Goal: Task Accomplishment & Management: Use online tool/utility

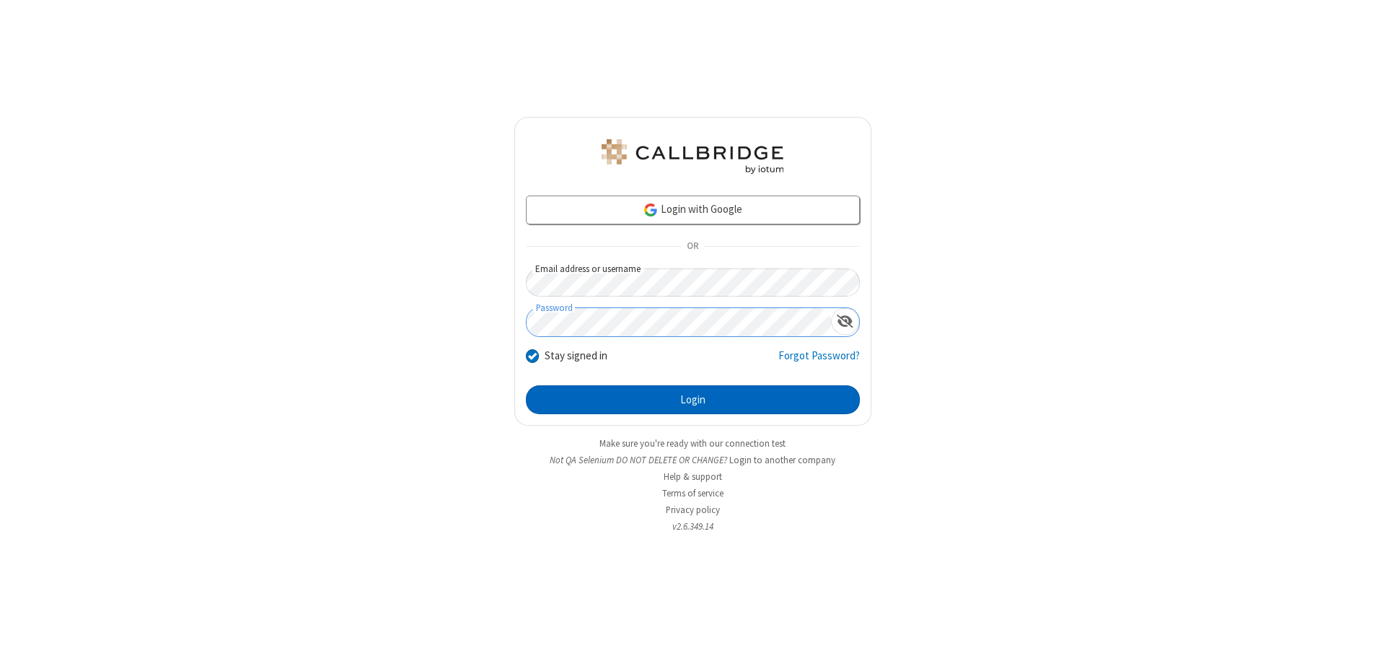
click at [692, 400] on button "Login" at bounding box center [693, 399] width 334 height 29
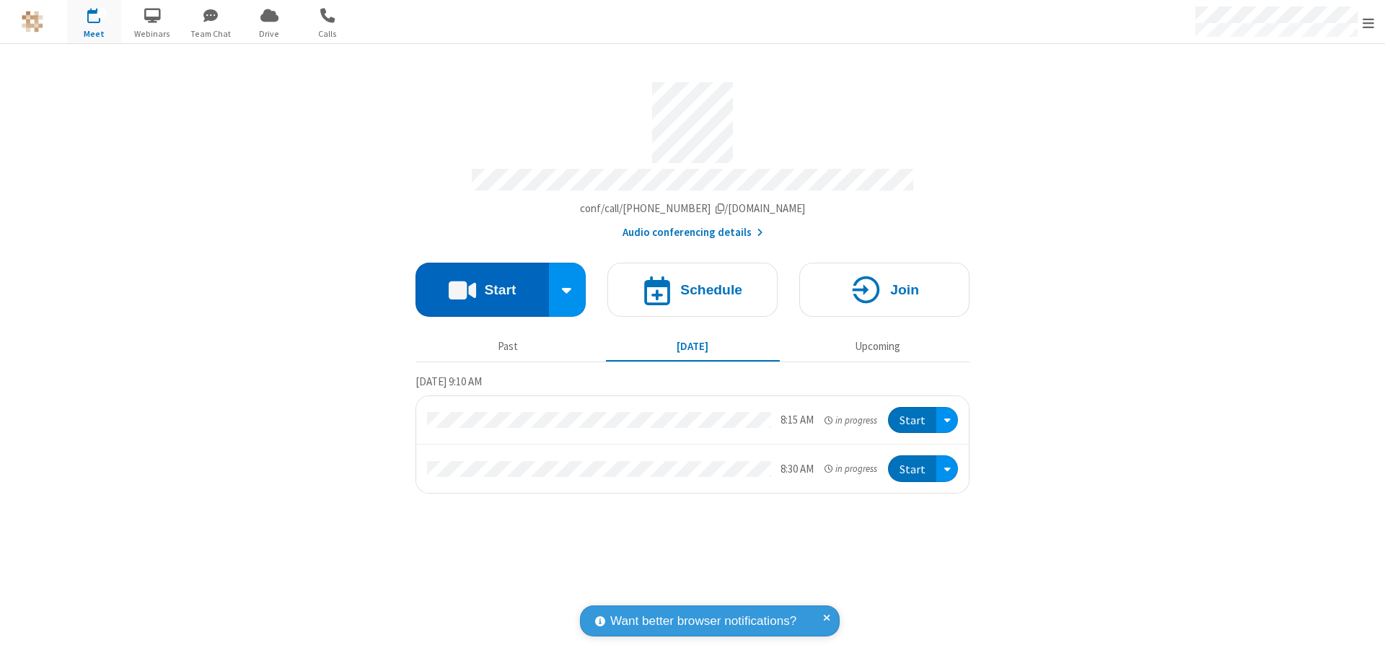
click at [482, 283] on button "Start" at bounding box center [481, 290] width 133 height 54
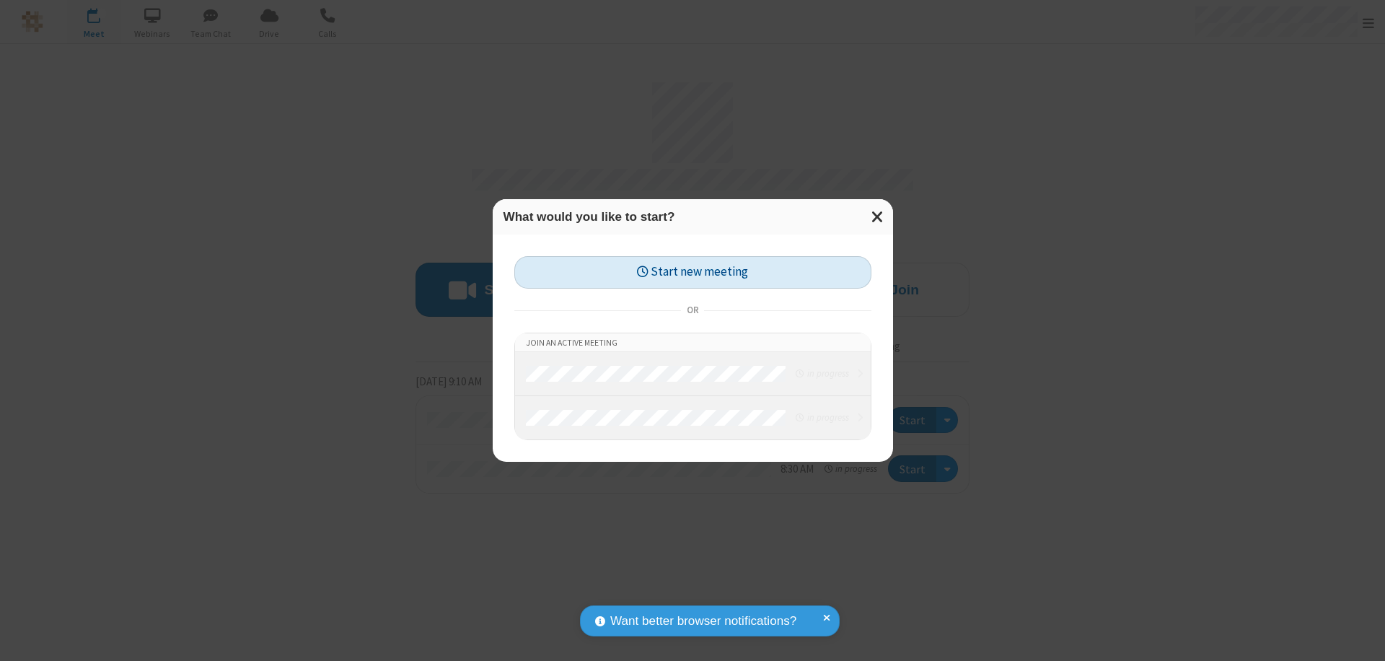
click at [692, 272] on button "Start new meeting" at bounding box center [692, 272] width 357 height 32
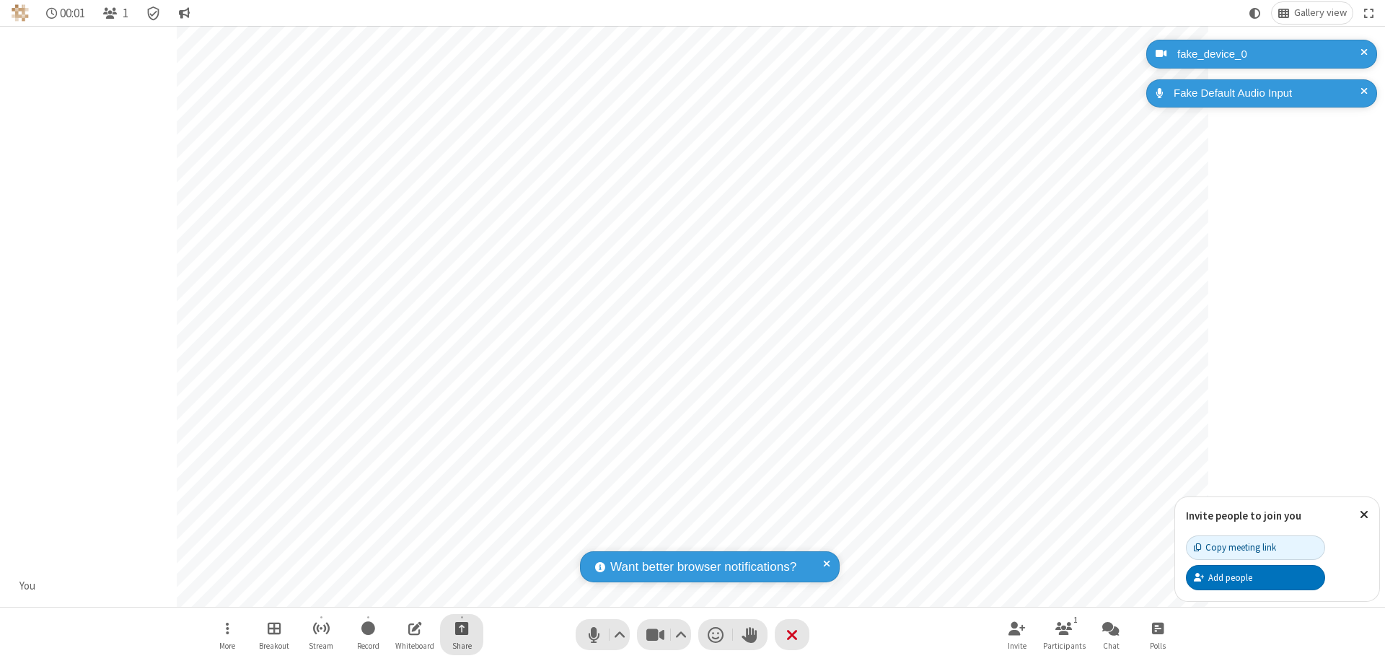
click at [462, 627] on span "Start sharing" at bounding box center [462, 628] width 14 height 18
click at [461, 539] on span "Share additional camera" at bounding box center [470, 543] width 107 height 12
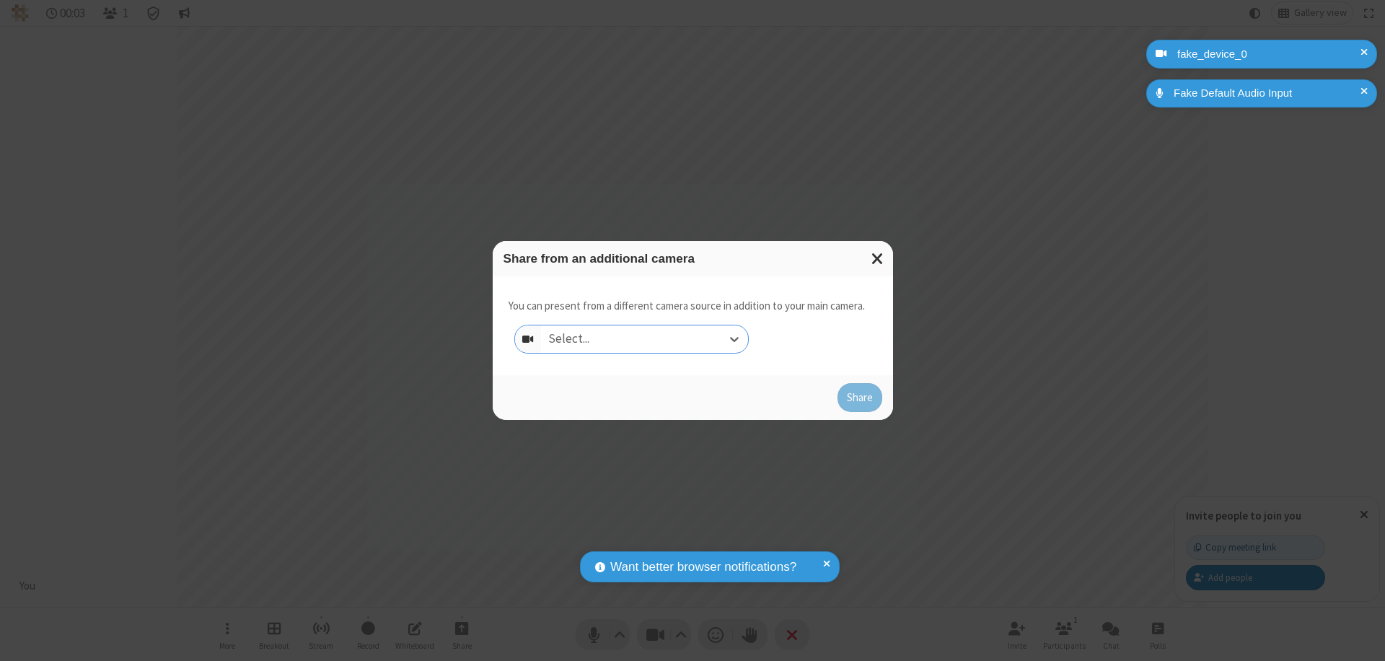
click at [644, 339] on div "Select..." at bounding box center [644, 338] width 207 height 27
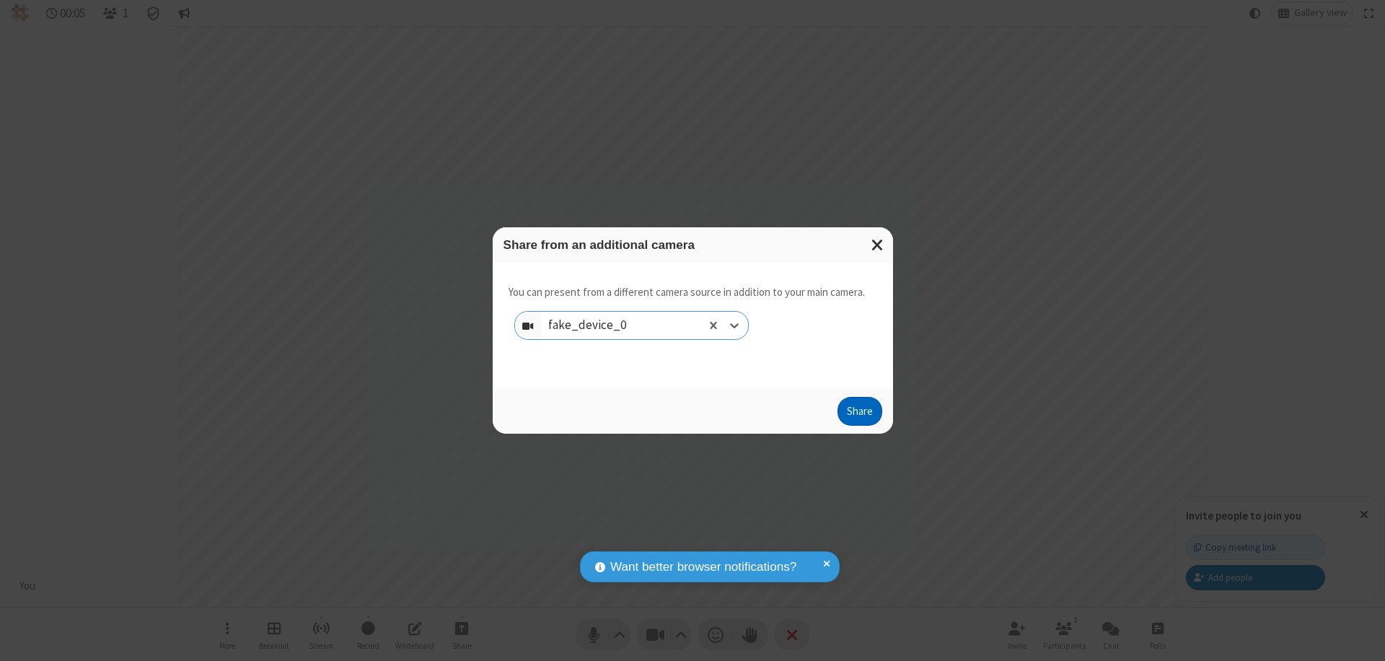
click at [859, 414] on button "Share" at bounding box center [859, 411] width 45 height 29
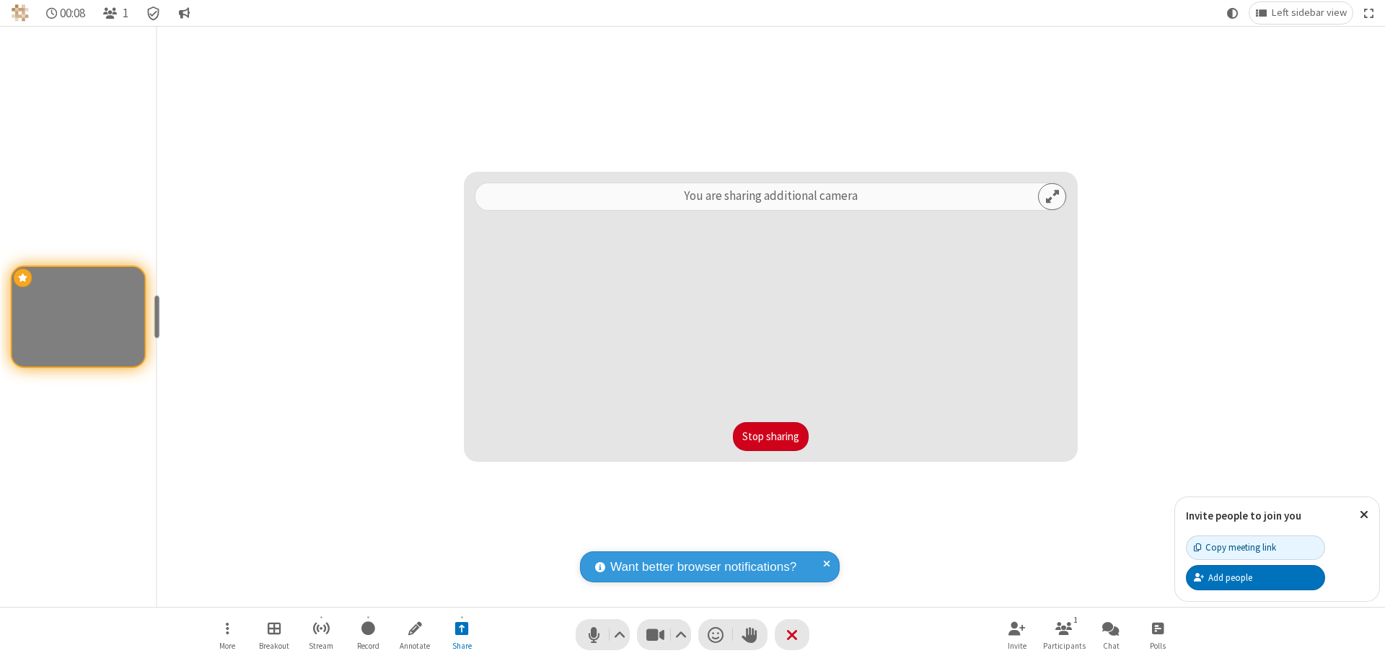
click at [770, 436] on button "Stop sharing" at bounding box center [771, 436] width 76 height 29
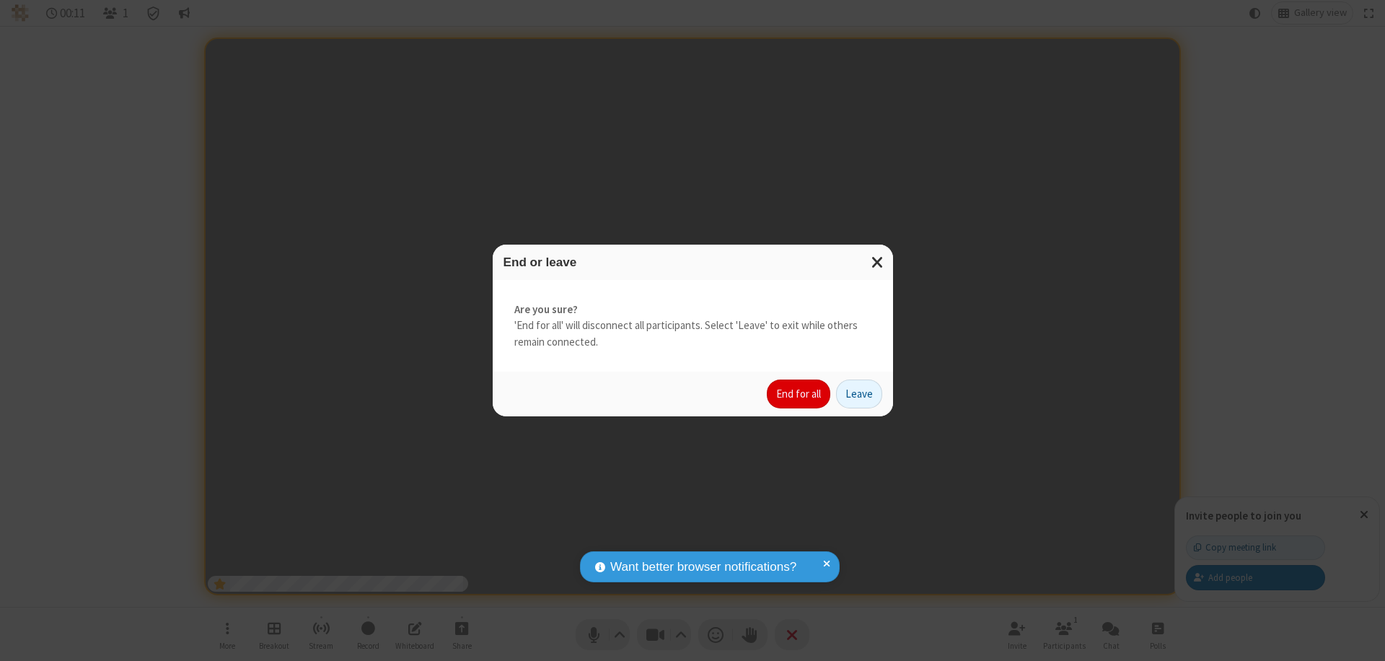
click at [799, 394] on button "End for all" at bounding box center [798, 393] width 63 height 29
